Goal: Submit feedback/report problem: Submit feedback/report problem

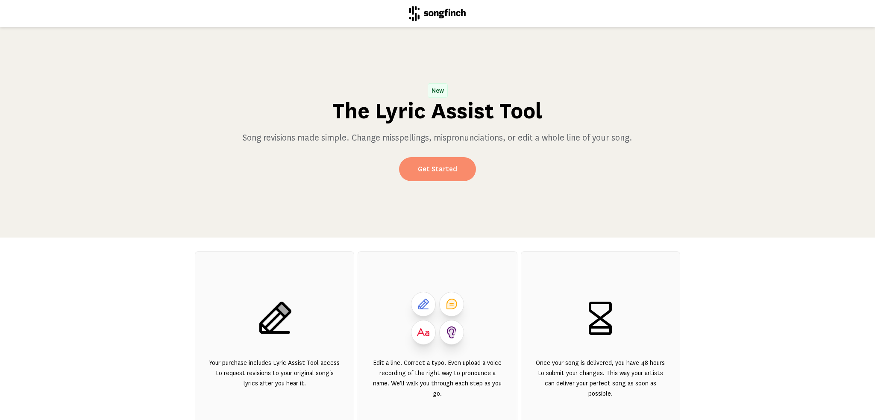
click at [428, 168] on link "Get Started" at bounding box center [437, 169] width 77 height 24
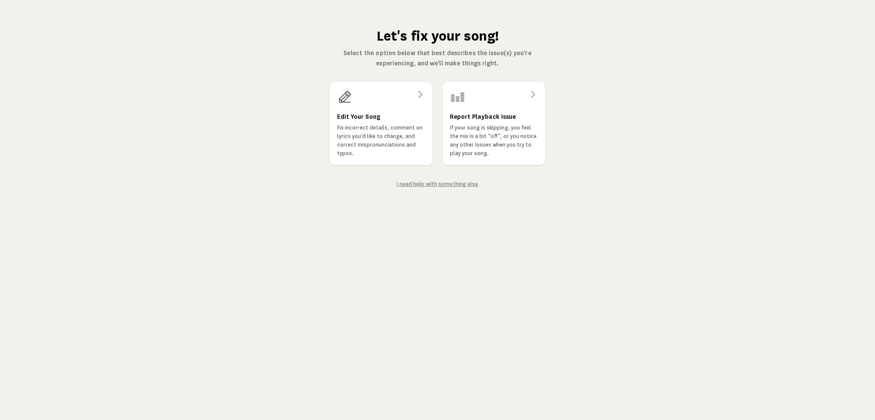
click at [449, 183] on link "I need help with something else" at bounding box center [437, 184] width 82 height 6
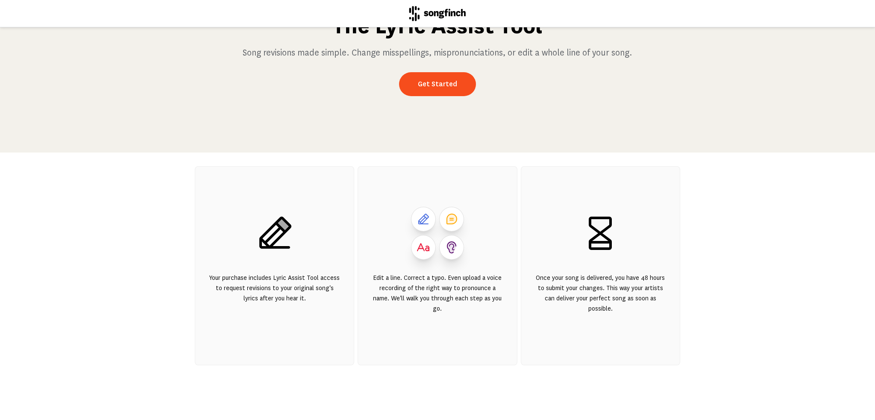
scroll to position [91, 0]
click at [425, 74] on link "Get Started" at bounding box center [437, 84] width 77 height 24
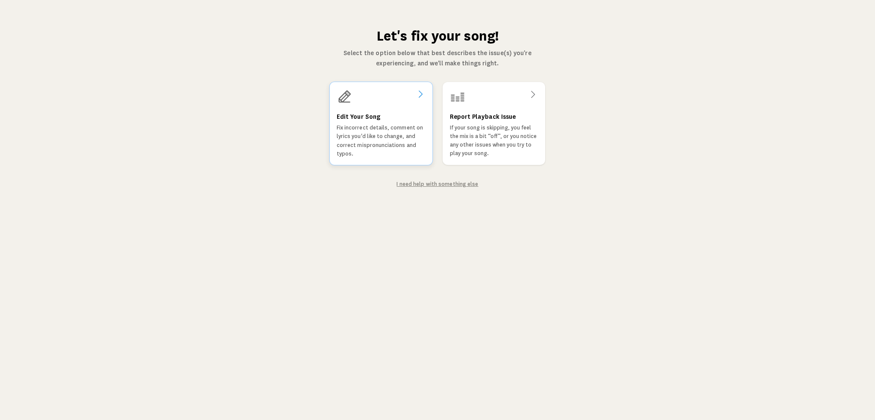
click at [402, 100] on div at bounding box center [381, 96] width 89 height 15
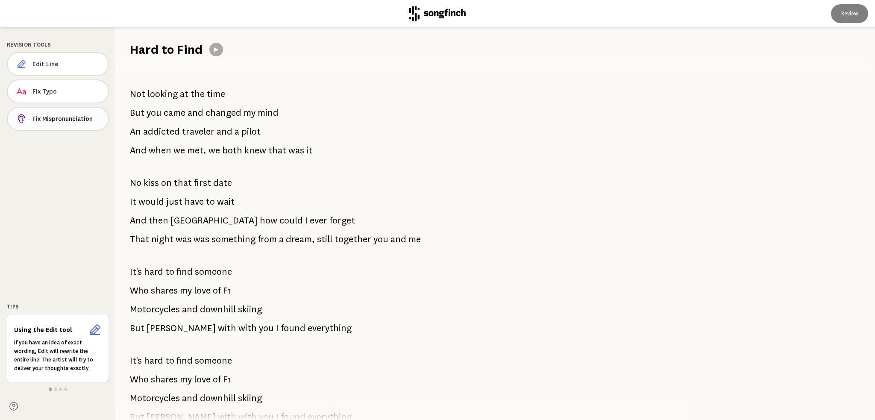
click at [48, 120] on span "Fix Mispronunciation" at bounding box center [66, 118] width 69 height 9
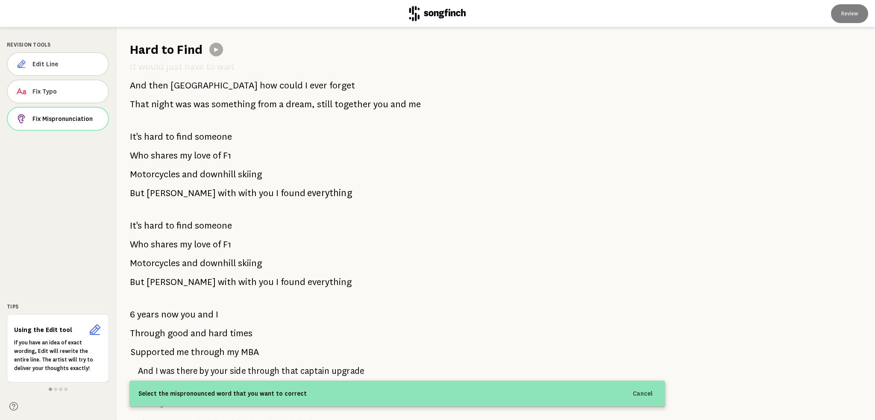
scroll to position [171, 0]
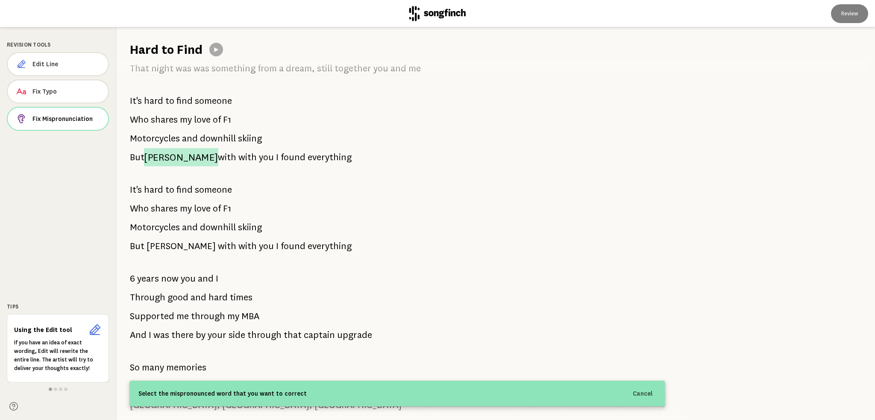
click at [164, 155] on span "[PERSON_NAME]" at bounding box center [181, 157] width 74 height 18
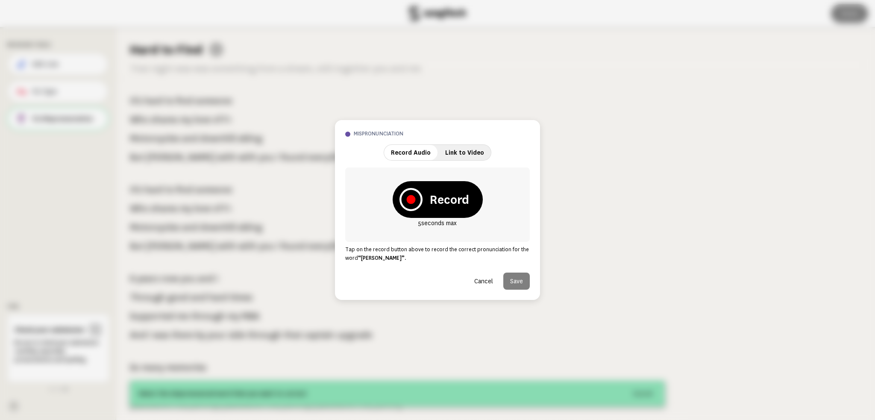
click at [448, 202] on strong "Record" at bounding box center [449, 199] width 40 height 17
click at [408, 199] on icon at bounding box center [411, 199] width 9 height 9
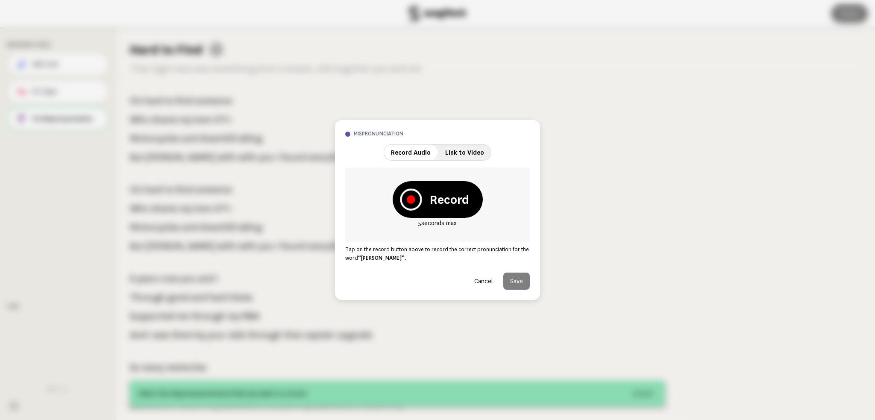
click at [412, 200] on icon at bounding box center [411, 199] width 9 height 9
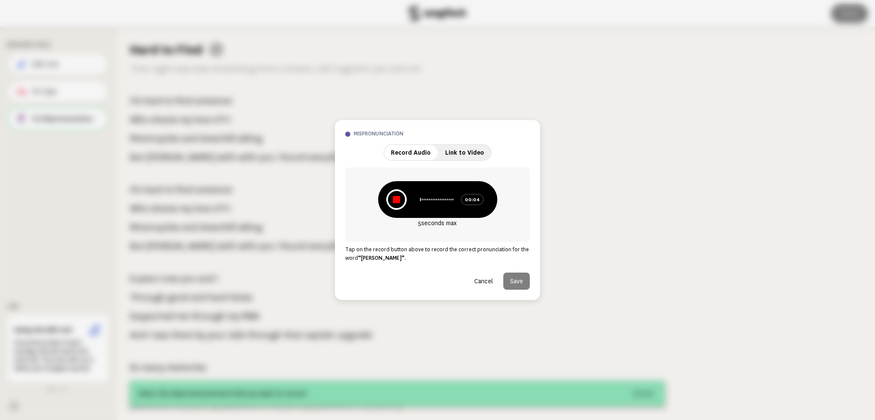
click at [396, 197] on icon at bounding box center [395, 199] width 7 height 7
click at [399, 199] on icon at bounding box center [398, 199] width 7 height 9
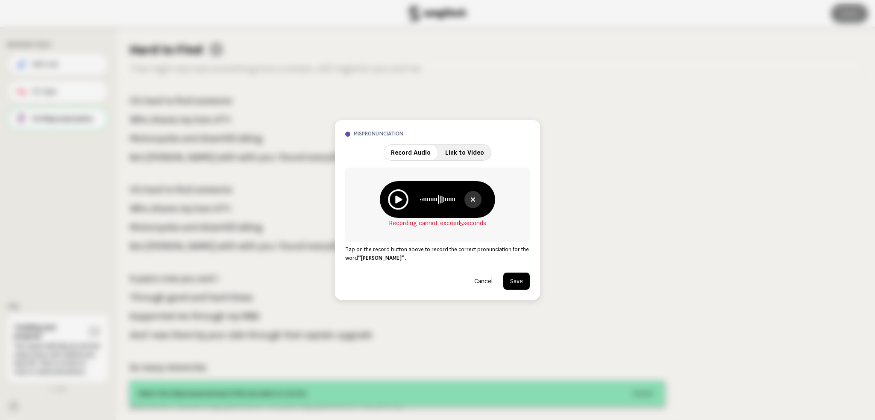
click at [400, 199] on icon at bounding box center [398, 200] width 7 height 8
click at [516, 281] on button "Save" at bounding box center [516, 280] width 26 height 17
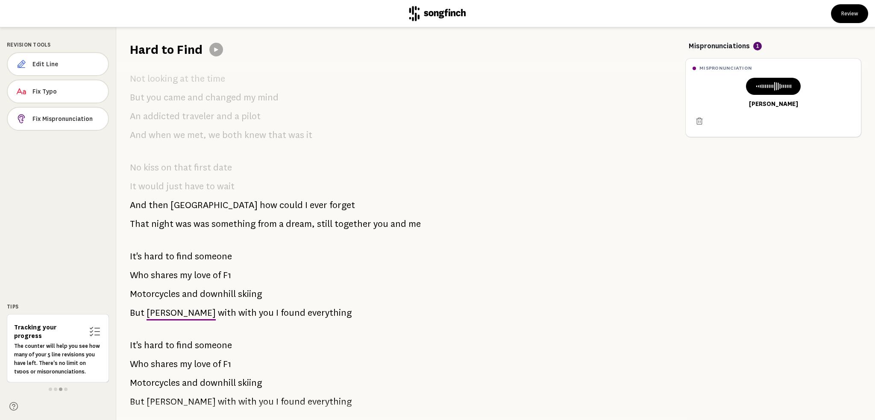
scroll to position [256, 0]
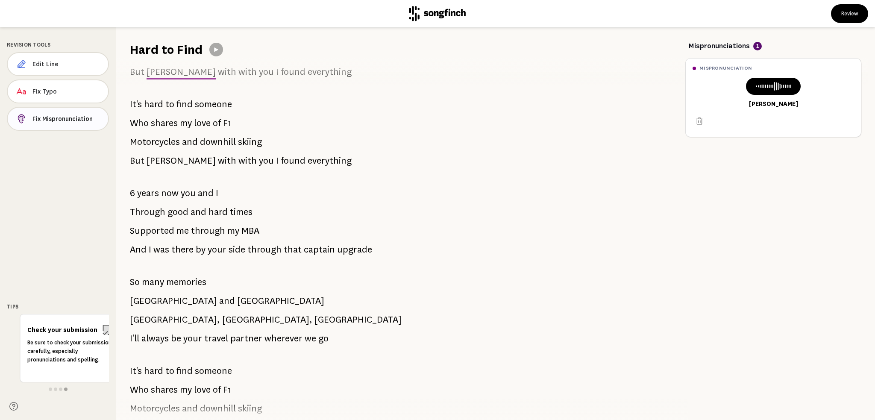
click at [79, 123] on button "Fix Mispronunciation" at bounding box center [58, 119] width 102 height 24
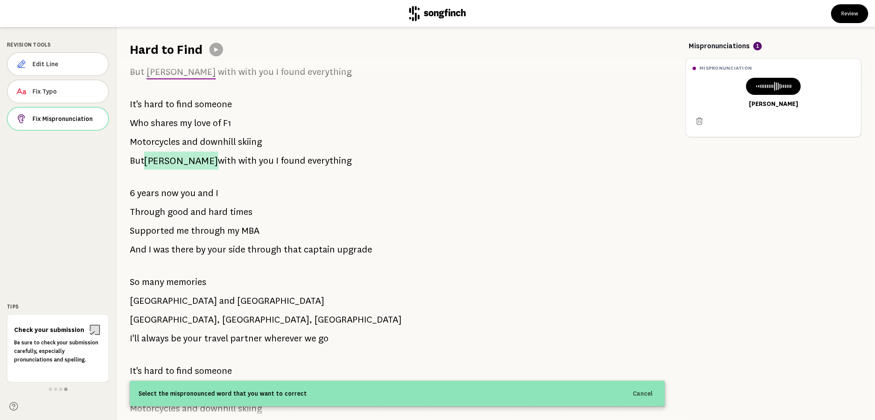
click at [161, 163] on span "[PERSON_NAME]" at bounding box center [181, 161] width 74 height 18
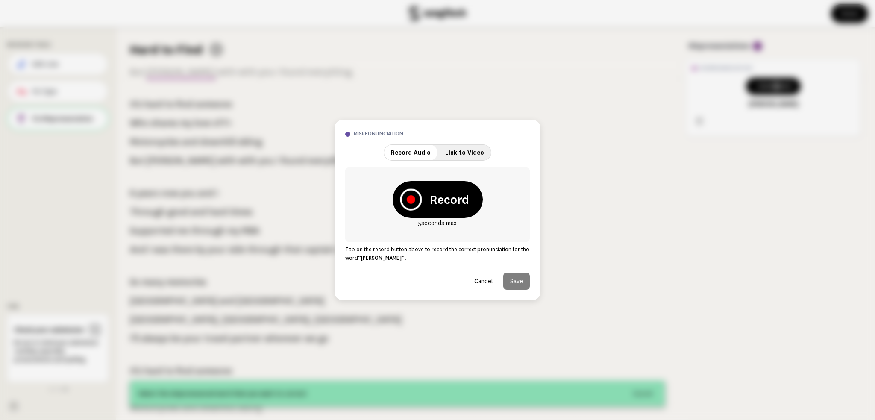
click at [409, 199] on icon at bounding box center [411, 199] width 9 height 9
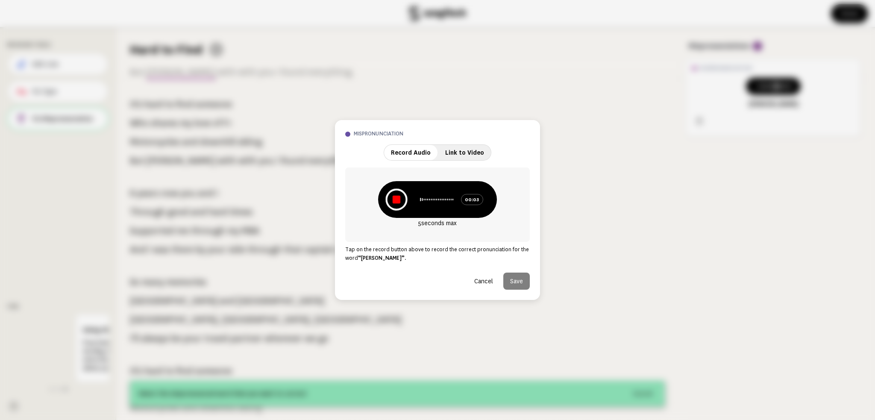
click at [396, 196] on icon at bounding box center [396, 200] width 8 height 8
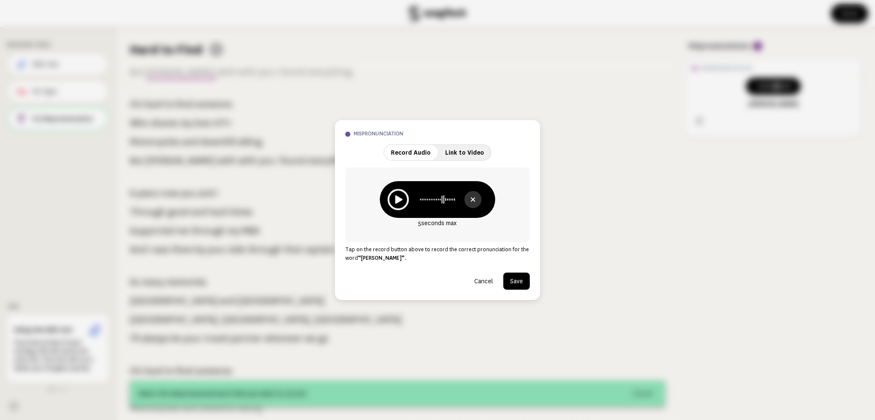
click at [397, 199] on icon at bounding box center [398, 199] width 7 height 9
click at [517, 281] on button "Save" at bounding box center [516, 280] width 26 height 17
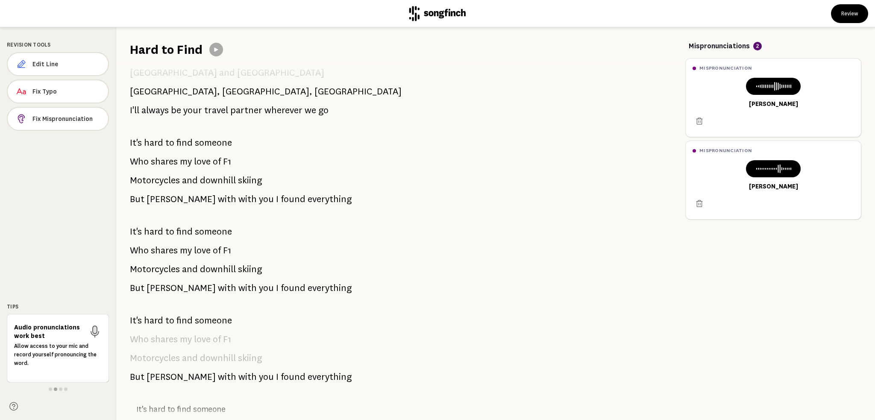
scroll to position [512, 0]
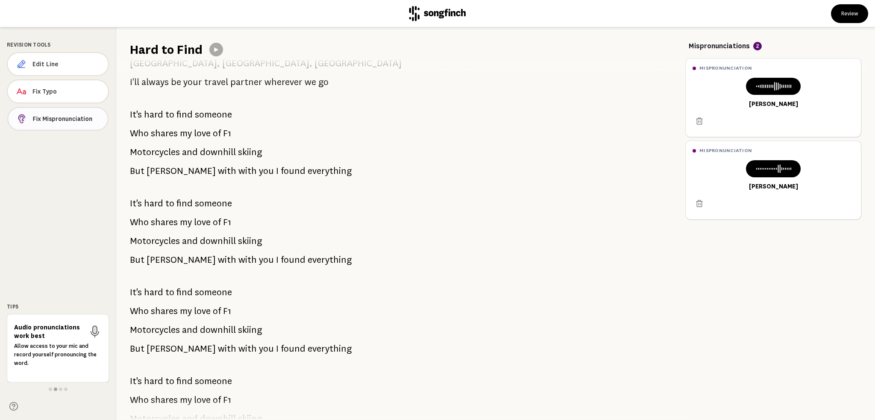
click at [65, 123] on button "Fix Mispronunciation" at bounding box center [57, 118] width 101 height 23
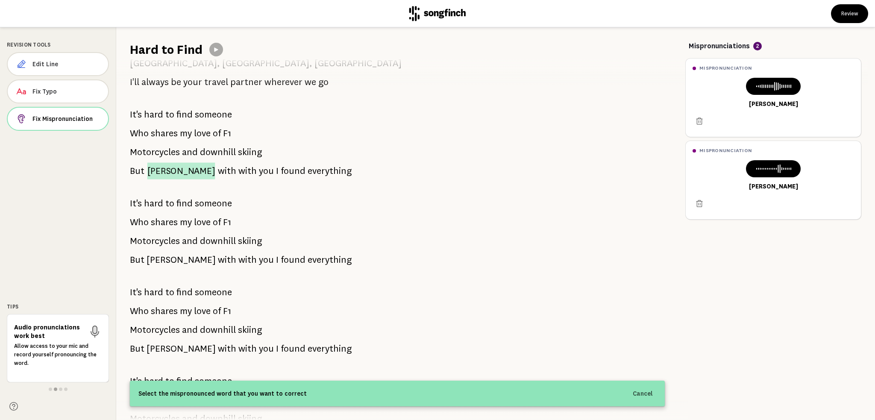
click at [154, 171] on span "[PERSON_NAME]" at bounding box center [181, 170] width 68 height 17
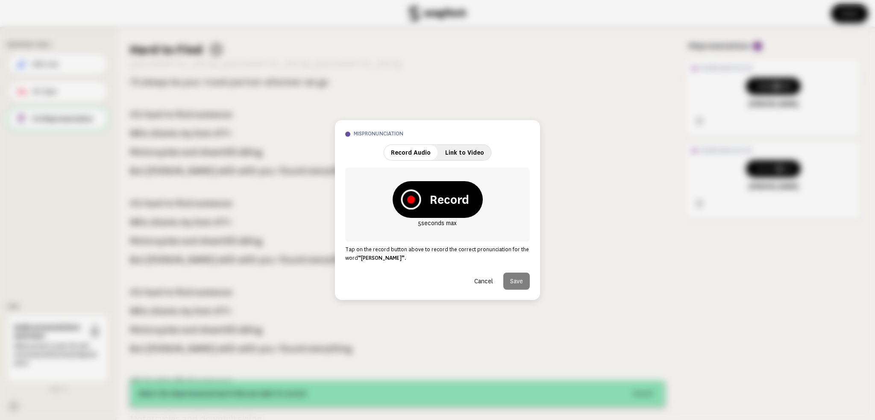
click at [410, 198] on icon at bounding box center [411, 200] width 8 height 8
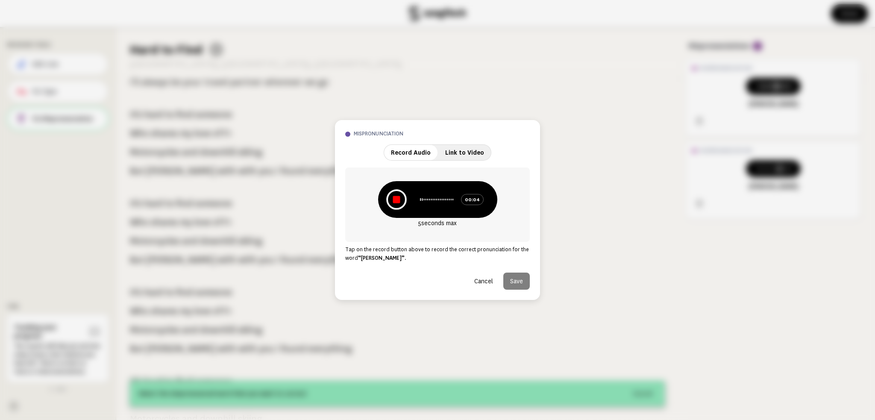
click at [395, 196] on icon at bounding box center [396, 199] width 20 height 20
click at [398, 199] on icon at bounding box center [399, 199] width 8 height 9
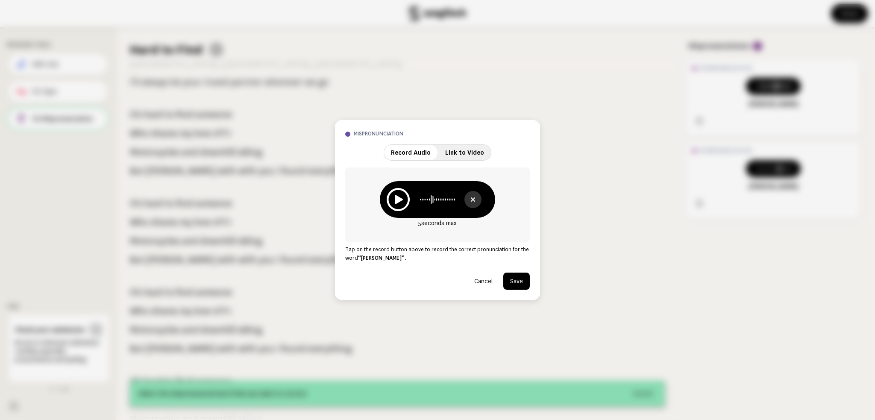
click at [519, 283] on button "Save" at bounding box center [516, 280] width 26 height 17
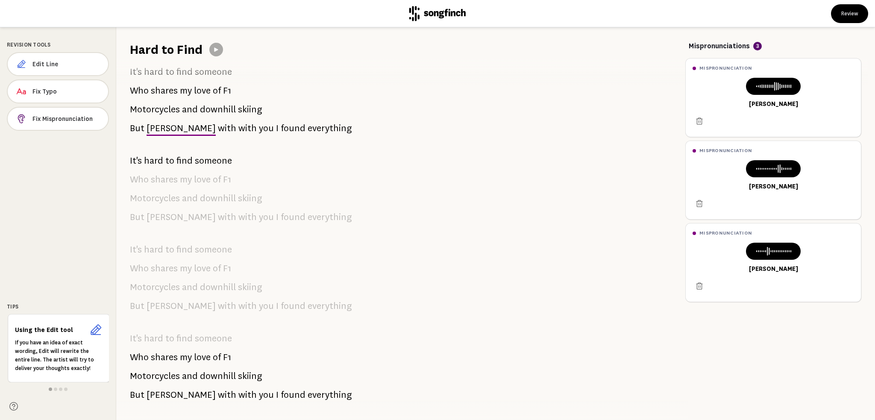
scroll to position [588, 0]
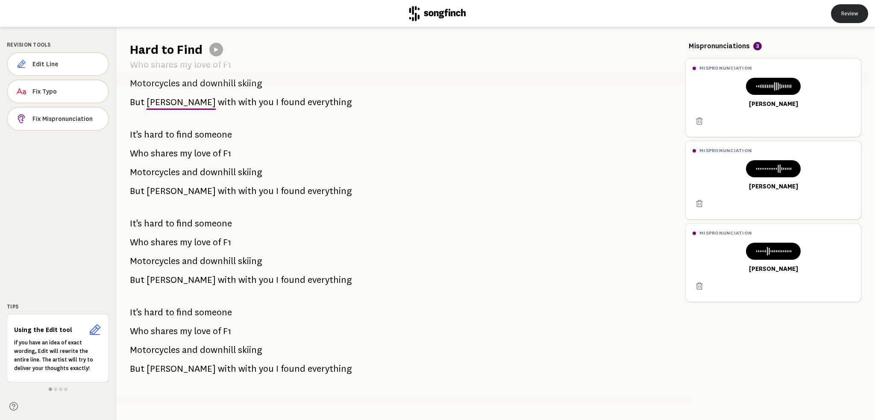
click at [850, 13] on button "Review" at bounding box center [849, 13] width 37 height 19
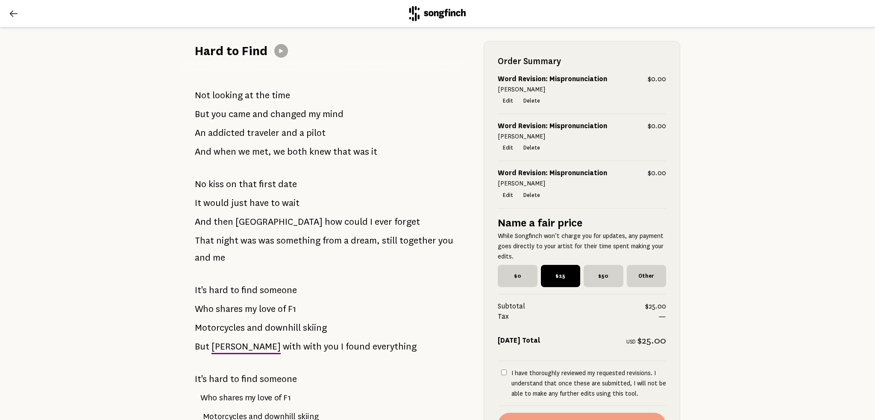
scroll to position [85, 0]
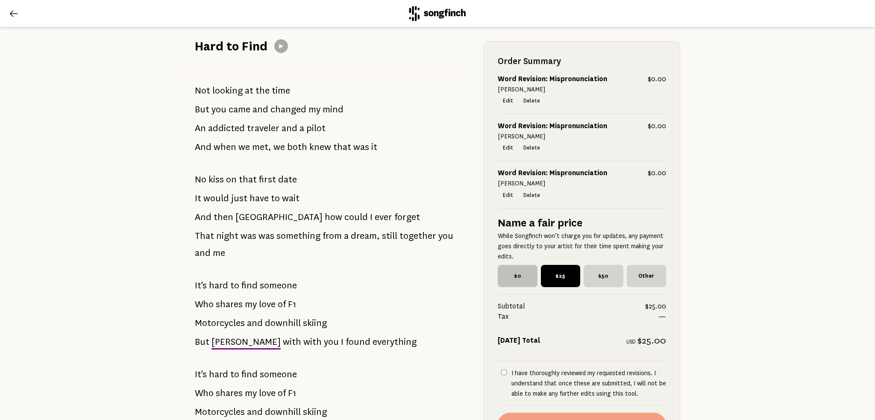
click at [511, 269] on span "$0" at bounding box center [518, 276] width 40 height 22
click at [503, 269] on input "$0" at bounding box center [501, 268] width 6 height 6
radio input "true"
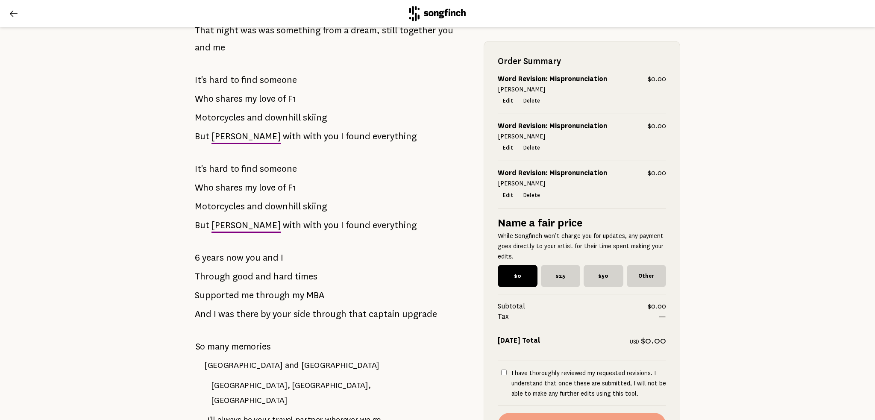
scroll to position [299, 0]
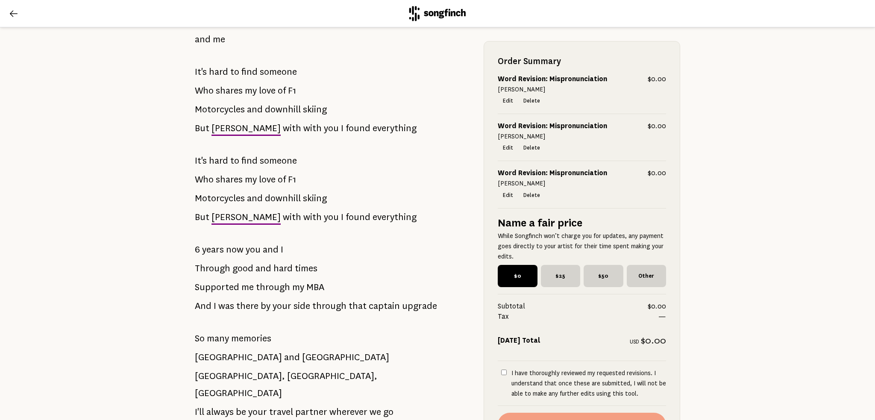
click at [501, 372] on input "I have thoroughly reviewed my requested revisions. I understand that once these…" at bounding box center [504, 372] width 6 height 6
checkbox input "true"
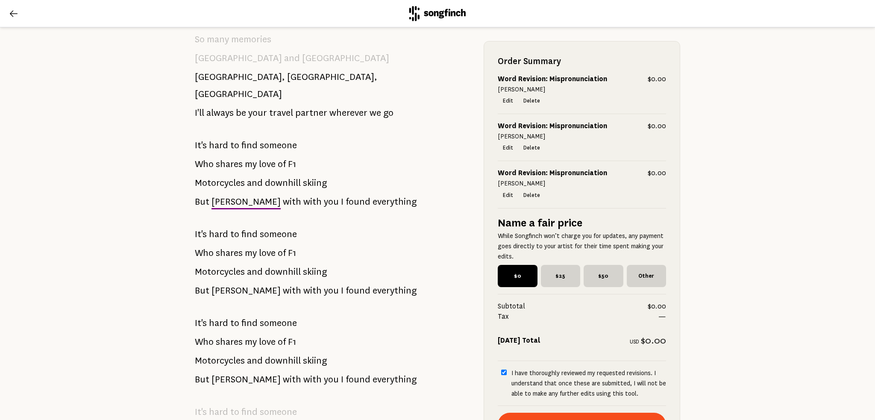
scroll to position [724, 0]
